Goal: Task Accomplishment & Management: Manage account settings

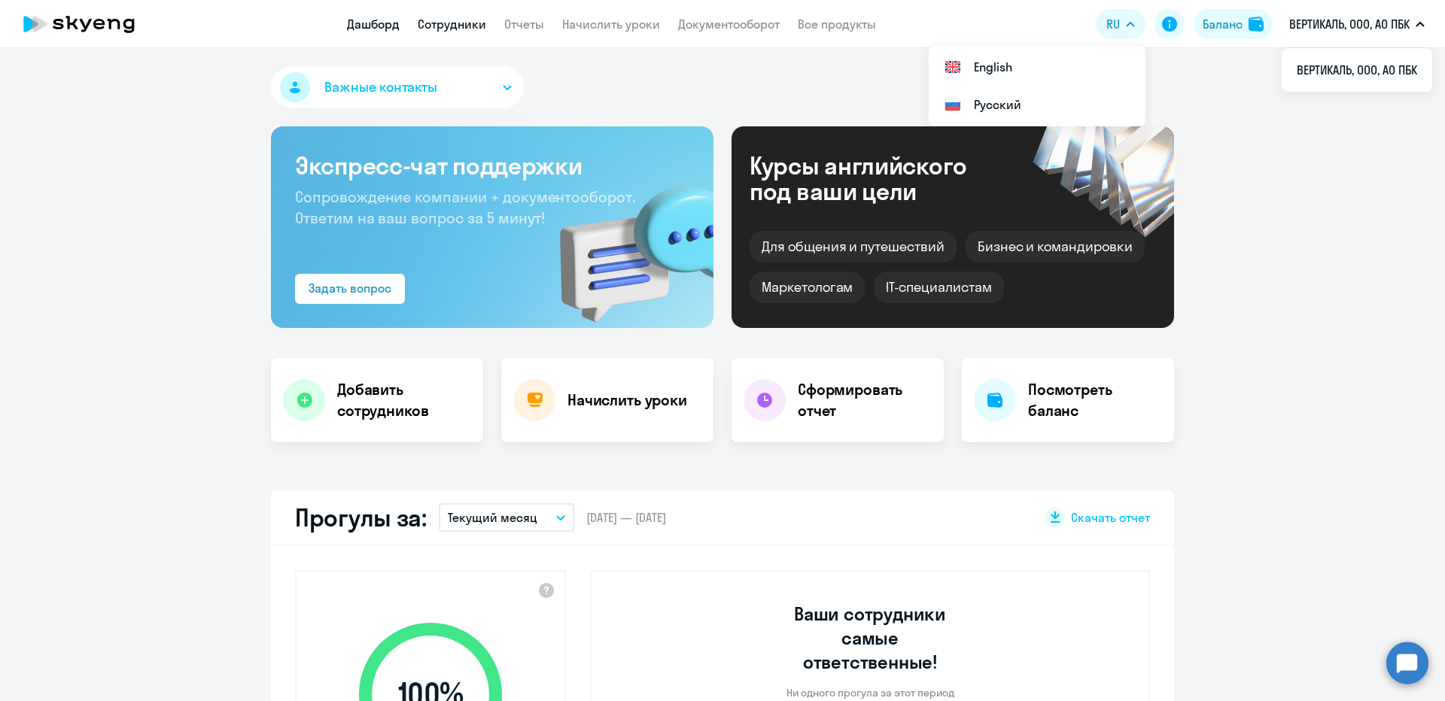
select select "30"
click at [432, 20] on link "Сотрудники" at bounding box center [452, 24] width 68 height 15
select select "30"
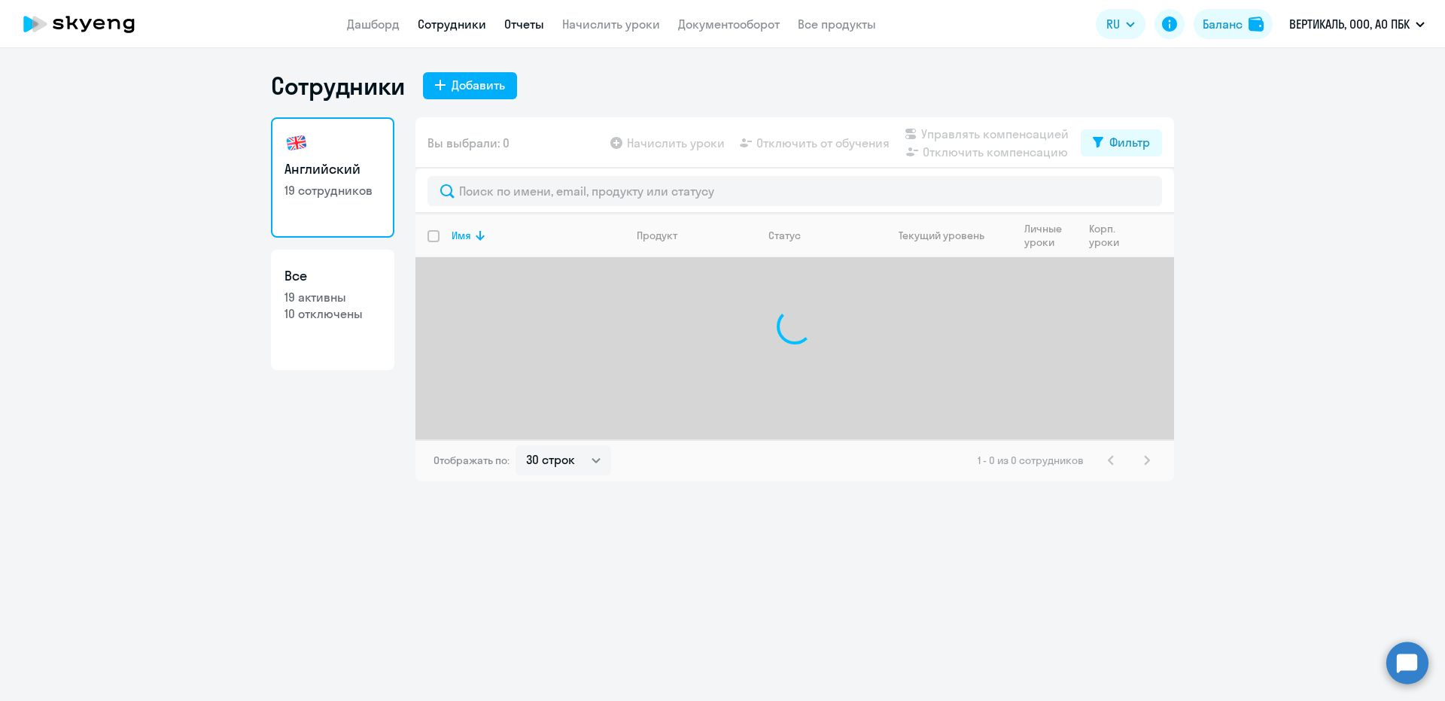
click at [522, 26] on link "Отчеты" at bounding box center [524, 24] width 40 height 15
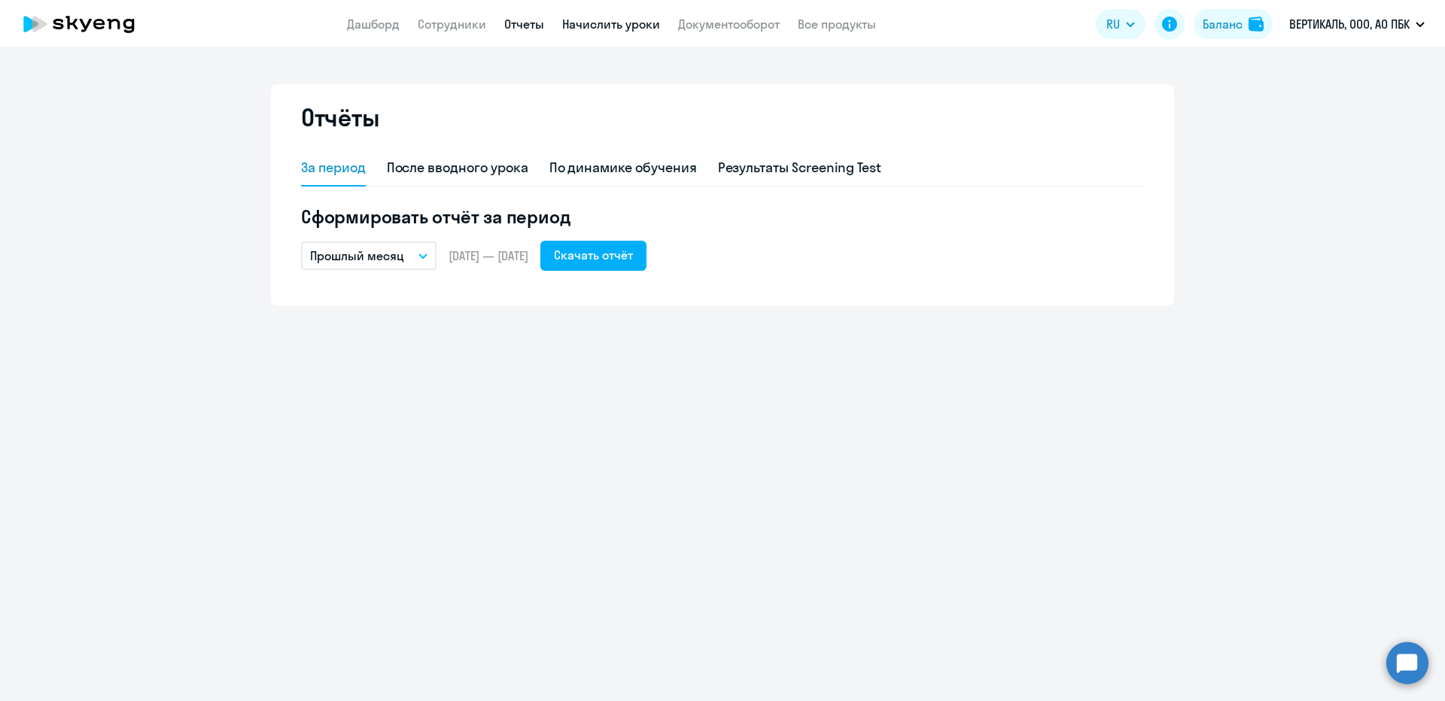
click at [623, 21] on link "Начислить уроки" at bounding box center [611, 24] width 98 height 15
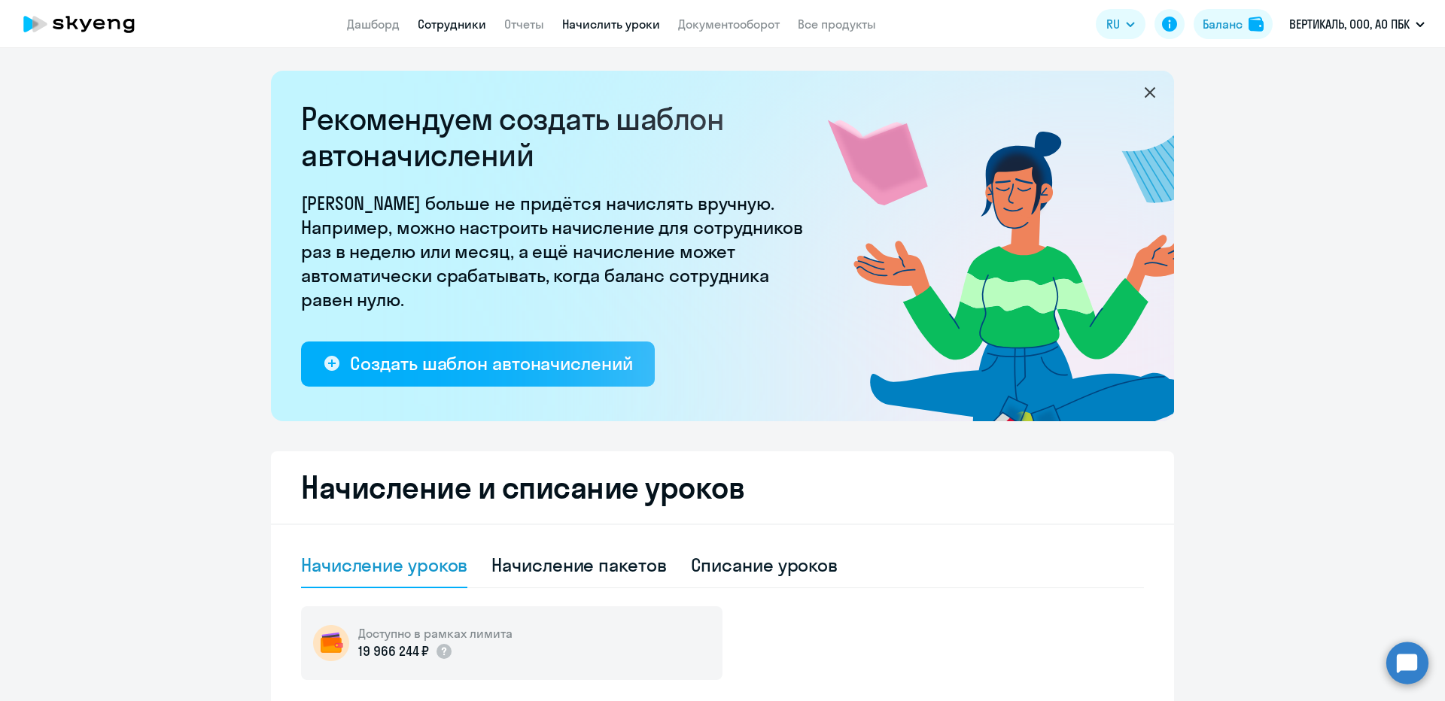
drag, startPoint x: 482, startPoint y: 18, endPoint x: 534, endPoint y: 23, distance: 52.9
click at [481, 19] on link "Сотрудники" at bounding box center [452, 24] width 68 height 15
select select "30"
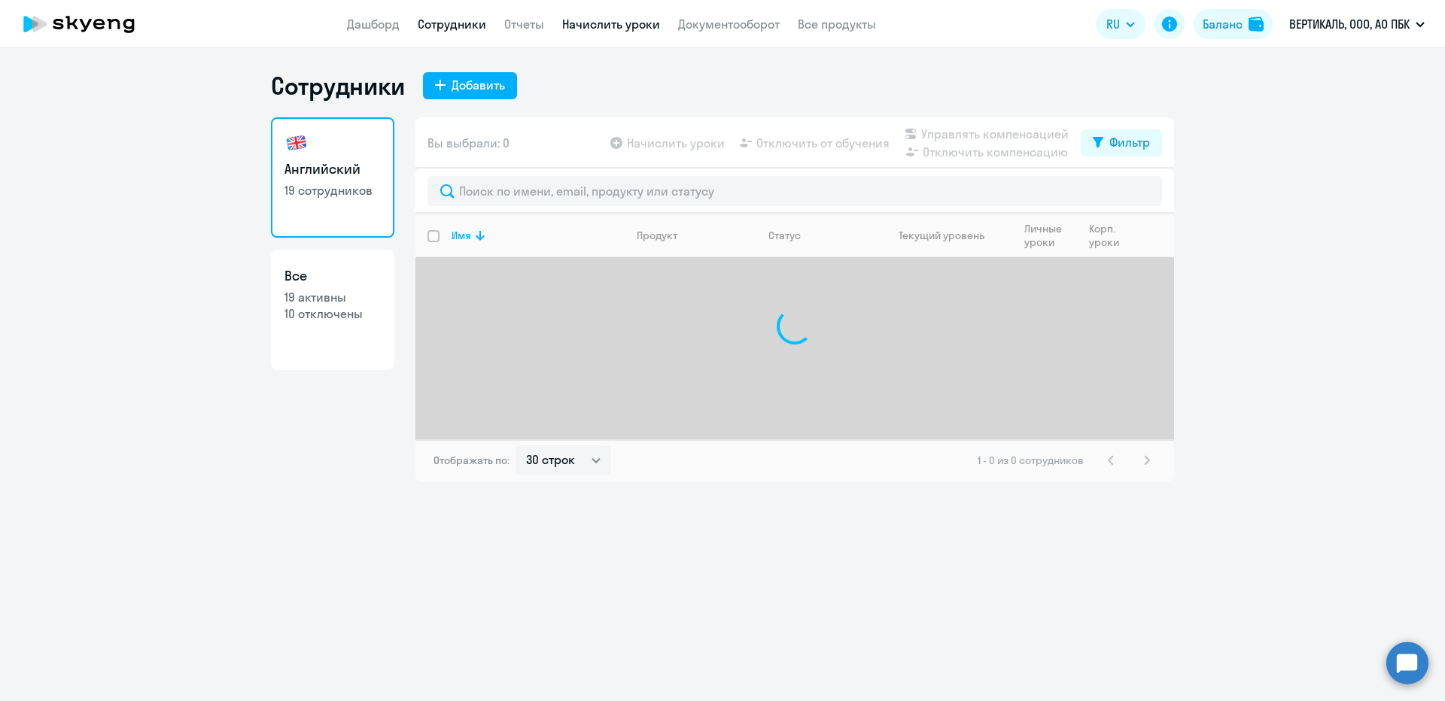
click at [629, 23] on link "Начислить уроки" at bounding box center [611, 24] width 98 height 15
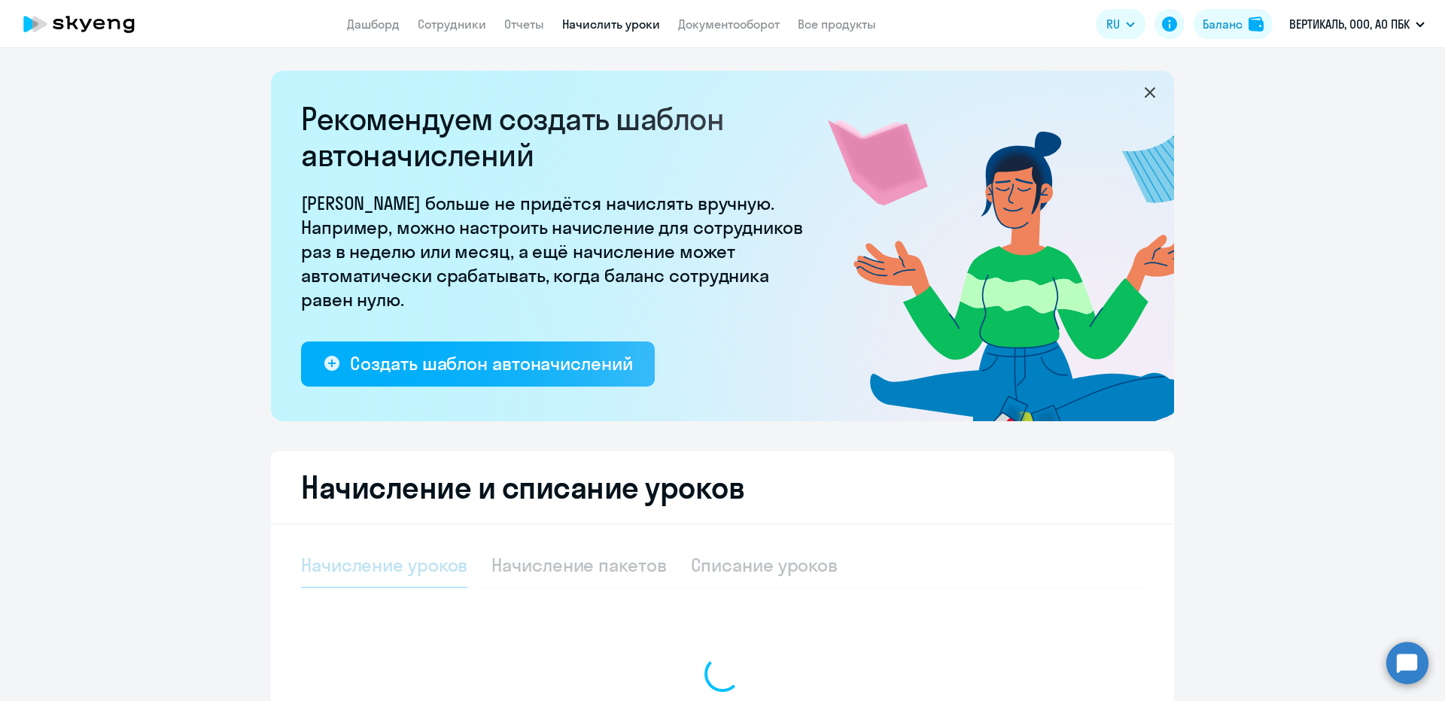
select select "10"
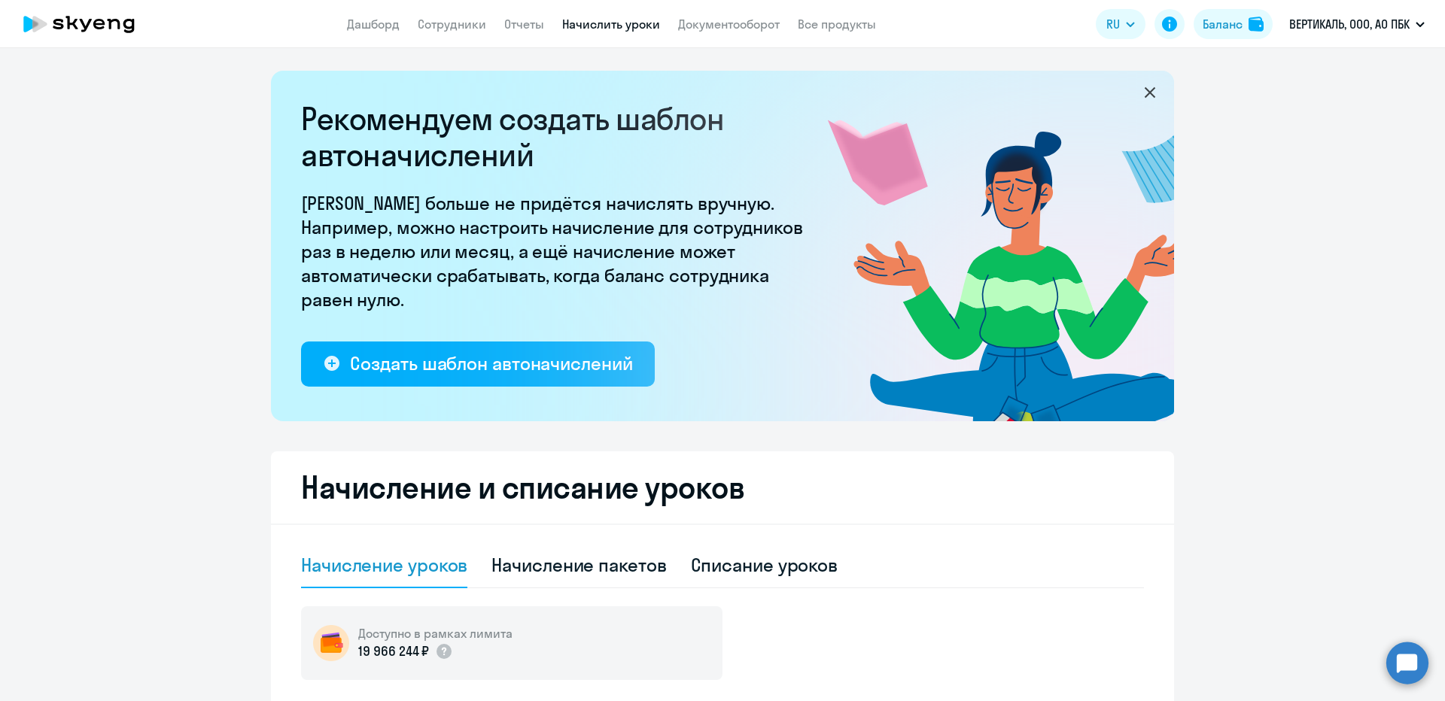
click at [469, 35] on app-header "Дашборд Сотрудники Отчеты Начислить уроки Документооборот Все продукты Дашборд …" at bounding box center [722, 24] width 1445 height 48
click at [456, 26] on link "Сотрудники" at bounding box center [452, 24] width 68 height 15
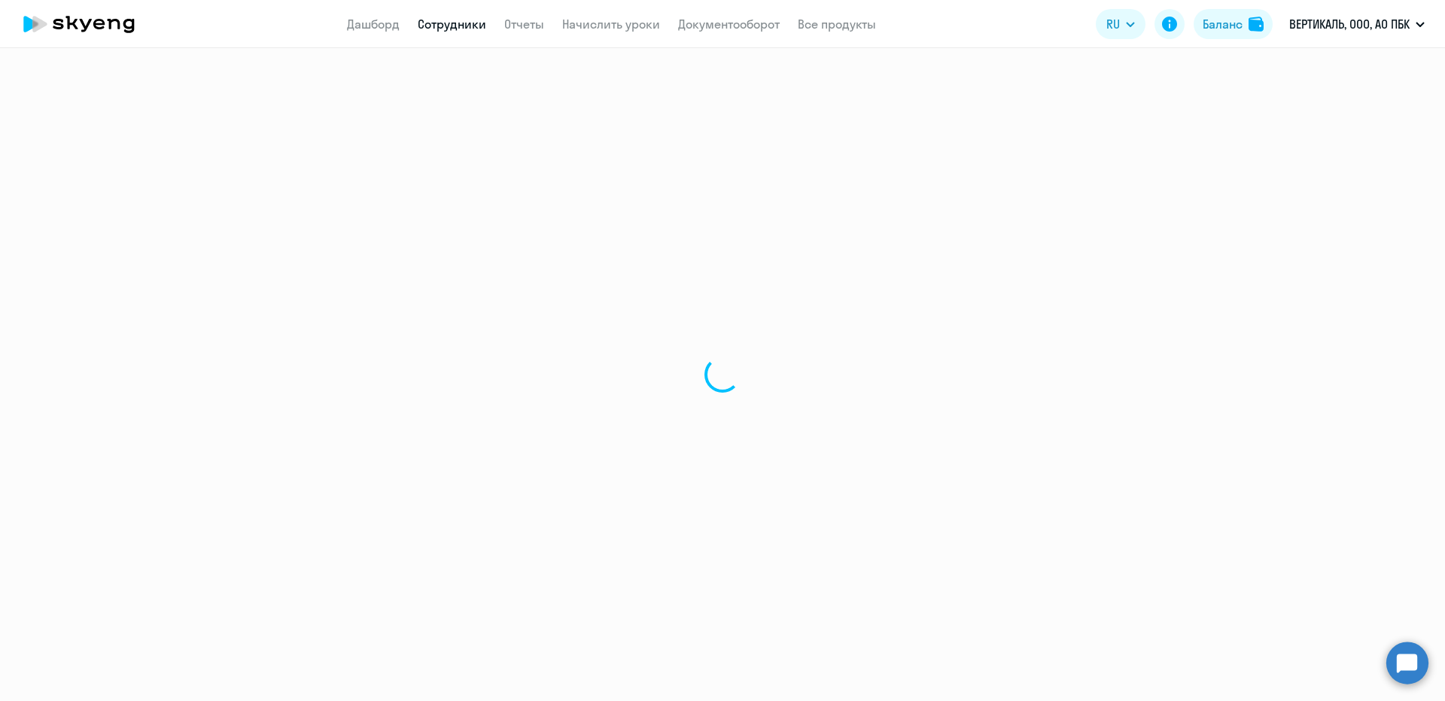
select select "30"
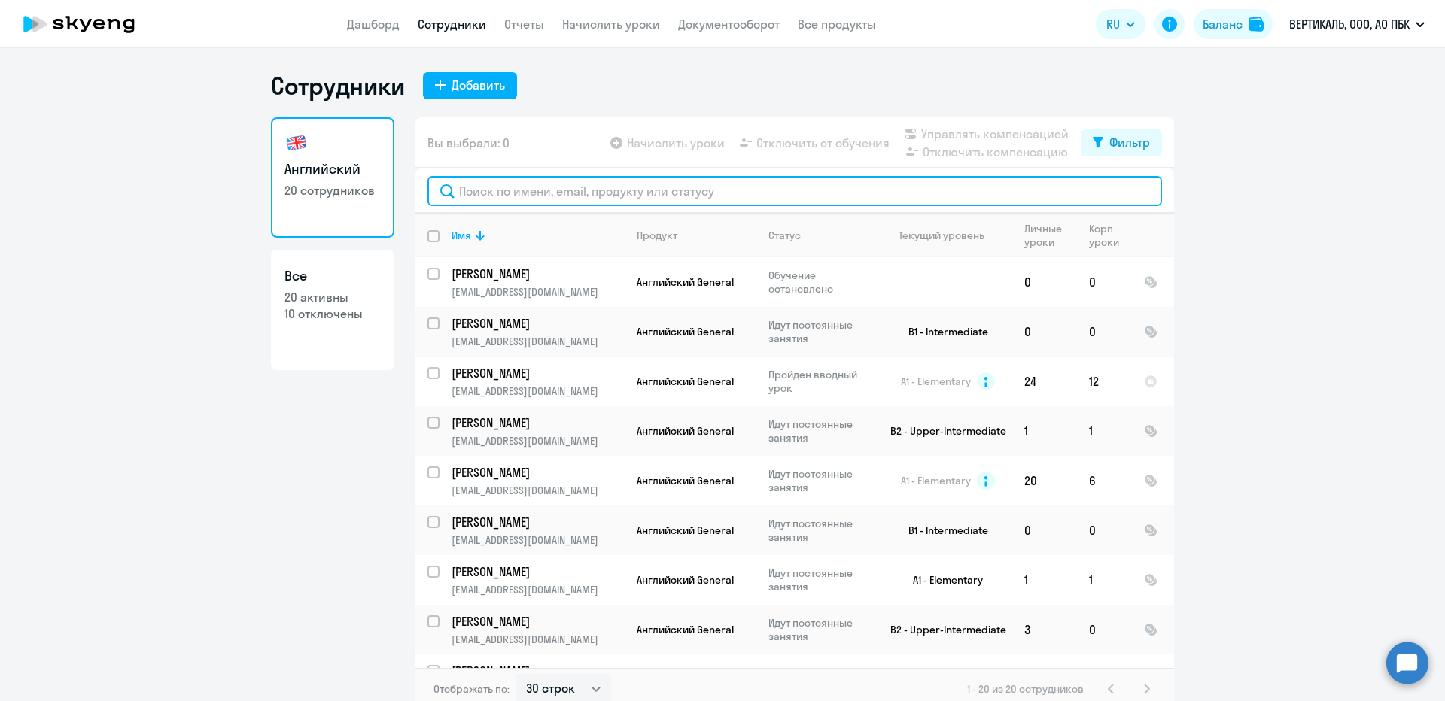
click at [491, 184] on input "text" at bounding box center [794, 191] width 734 height 30
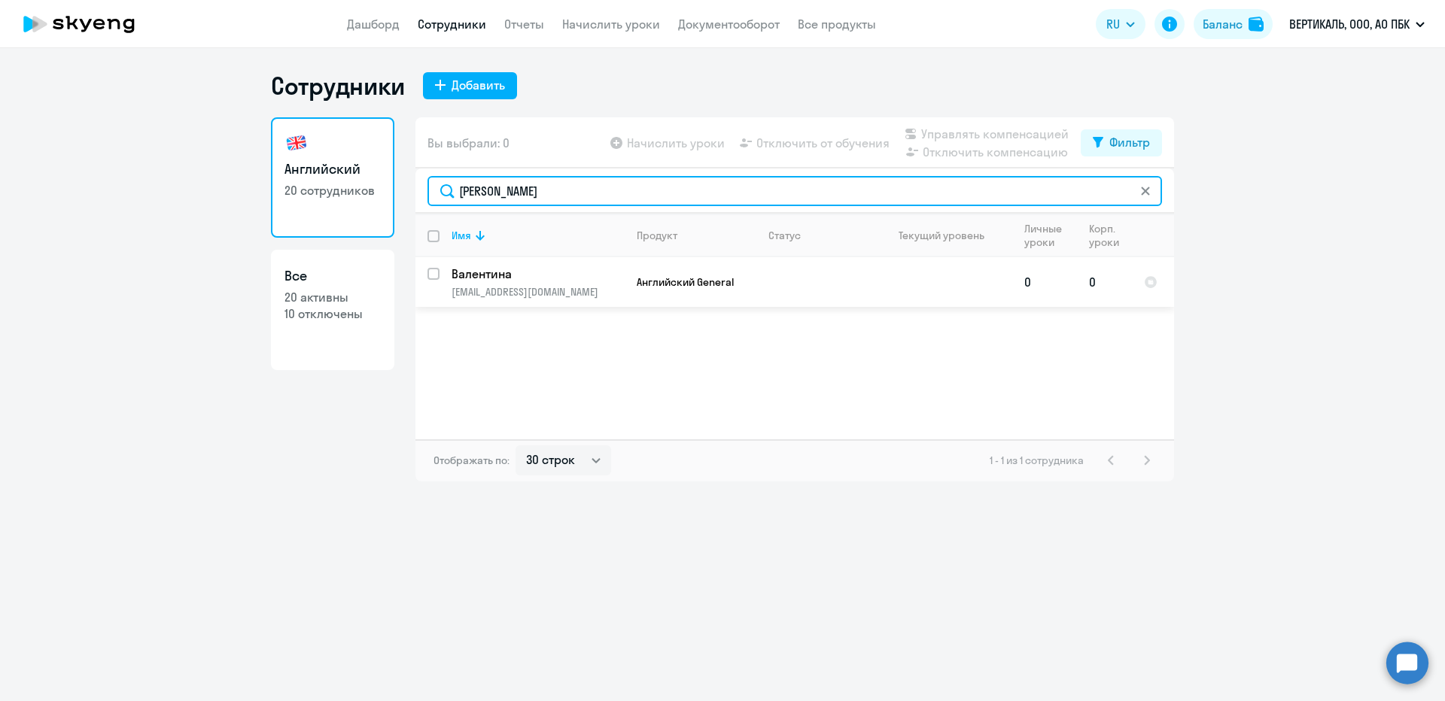
type input "[PERSON_NAME]"
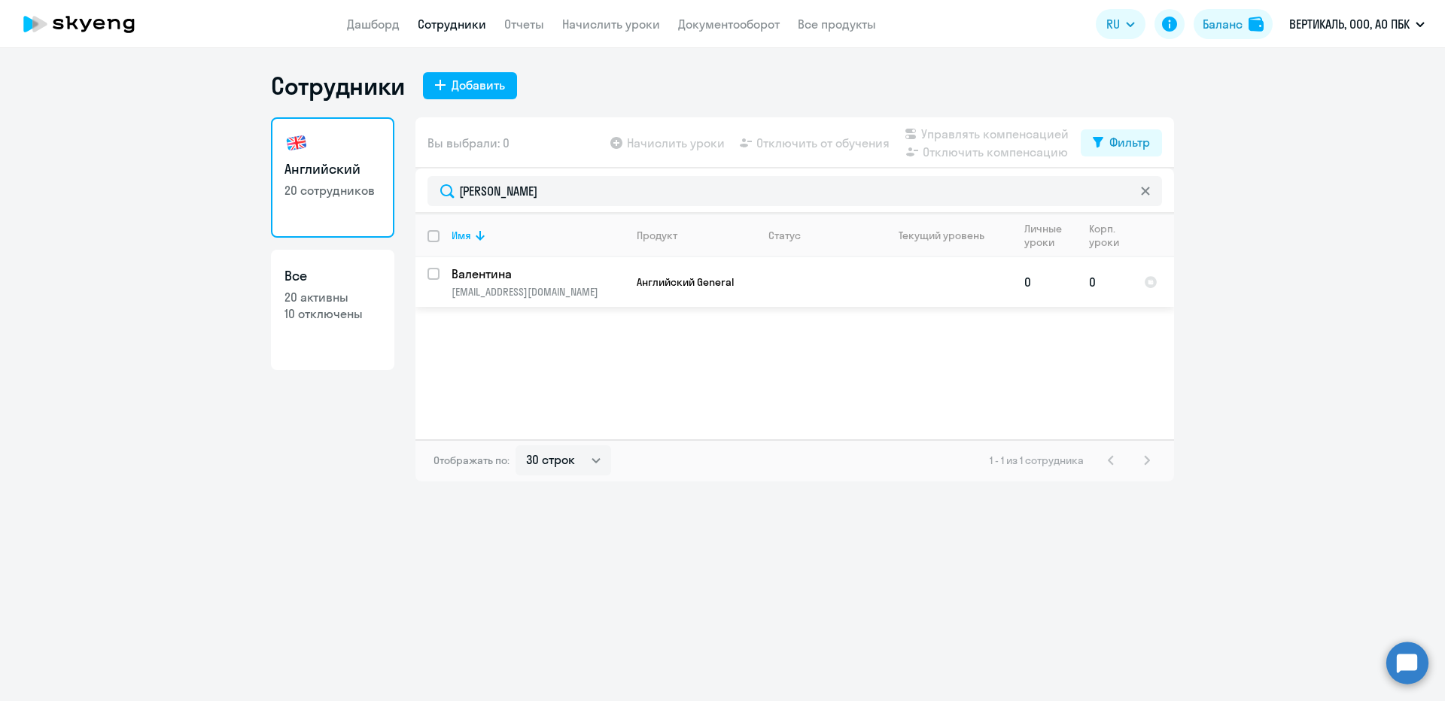
click at [431, 274] on input "select row 15273891" at bounding box center [442, 283] width 30 height 30
checkbox input "true"
click at [939, 135] on span "Управлять компенсацией" at bounding box center [994, 134] width 147 height 18
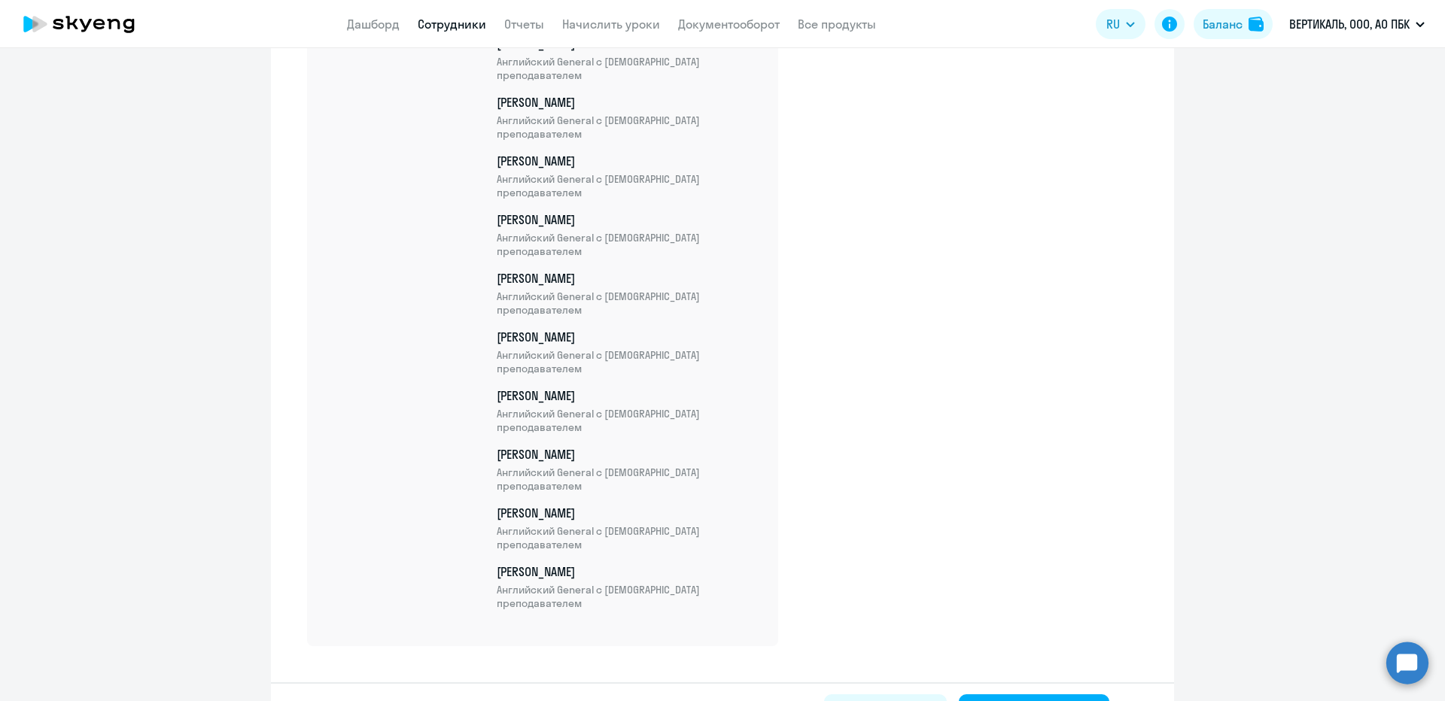
scroll to position [990, 0]
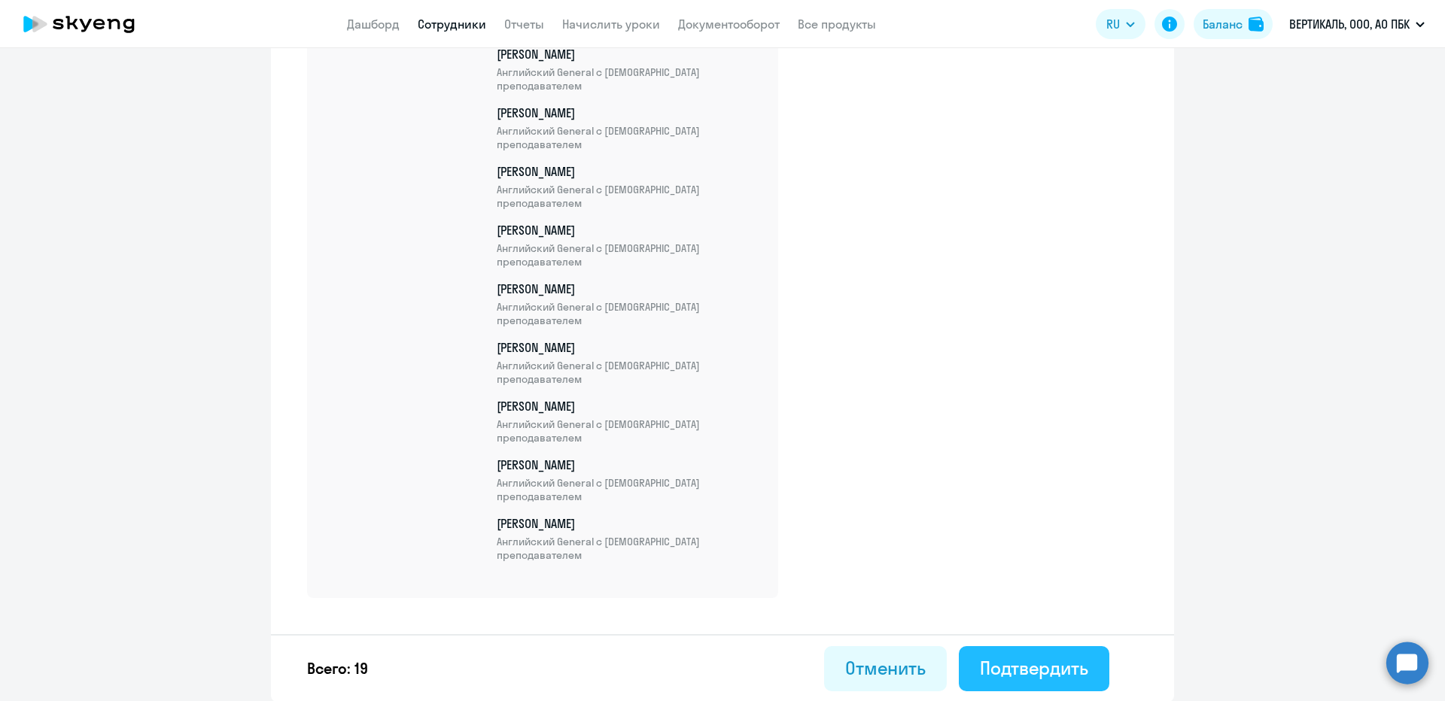
click at [1075, 662] on div "Подтвердить" at bounding box center [1034, 668] width 108 height 24
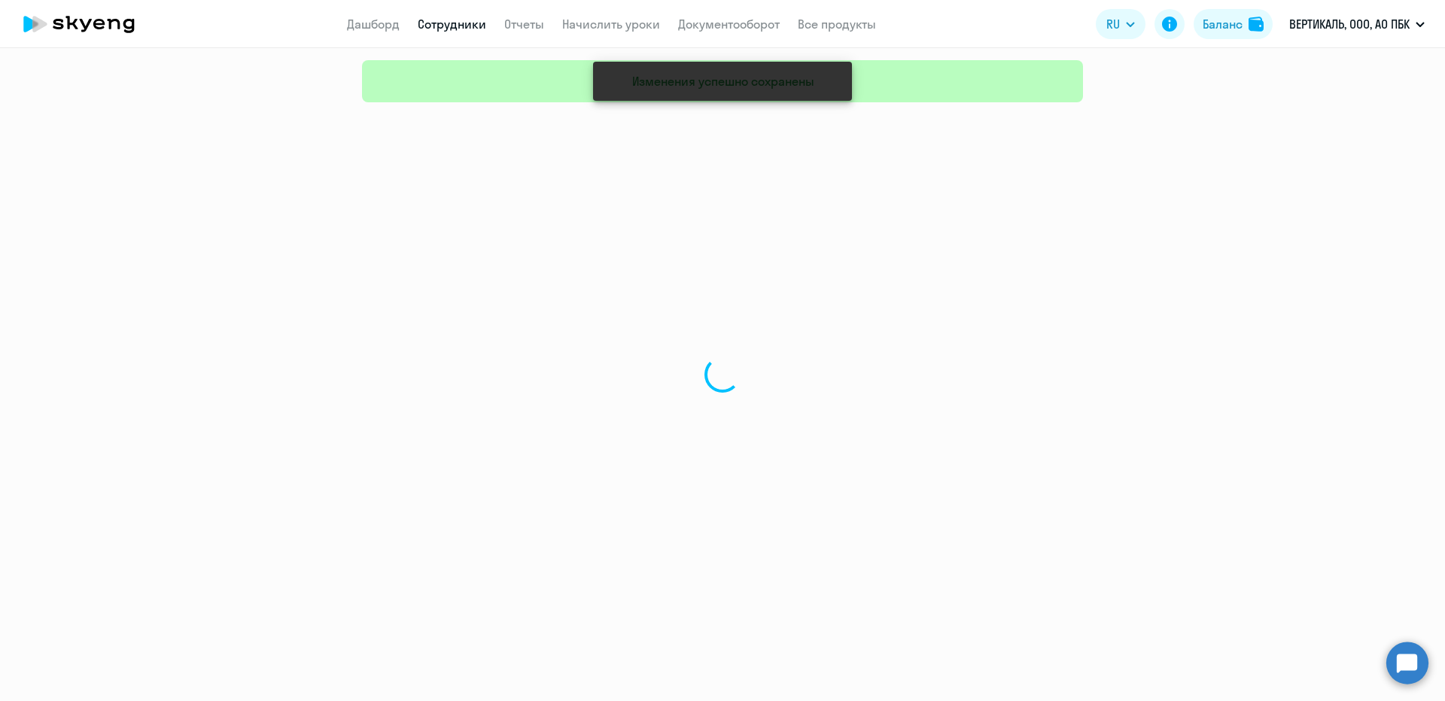
select select "30"
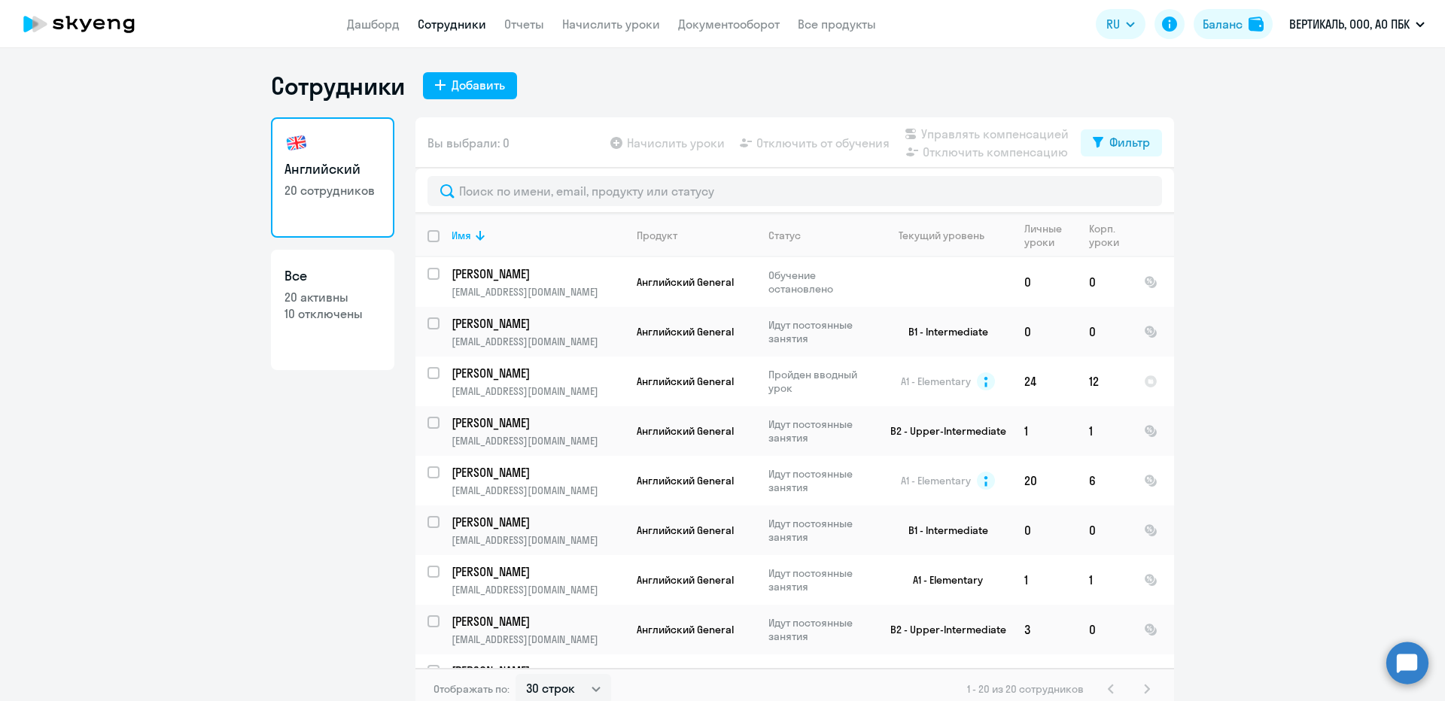
click at [1354, 490] on ng-component "Сотрудники Добавить Английский 20 сотрудников Все 20 активны 10 отключены Вы вы…" at bounding box center [722, 391] width 1445 height 640
